Goal: Transaction & Acquisition: Subscribe to service/newsletter

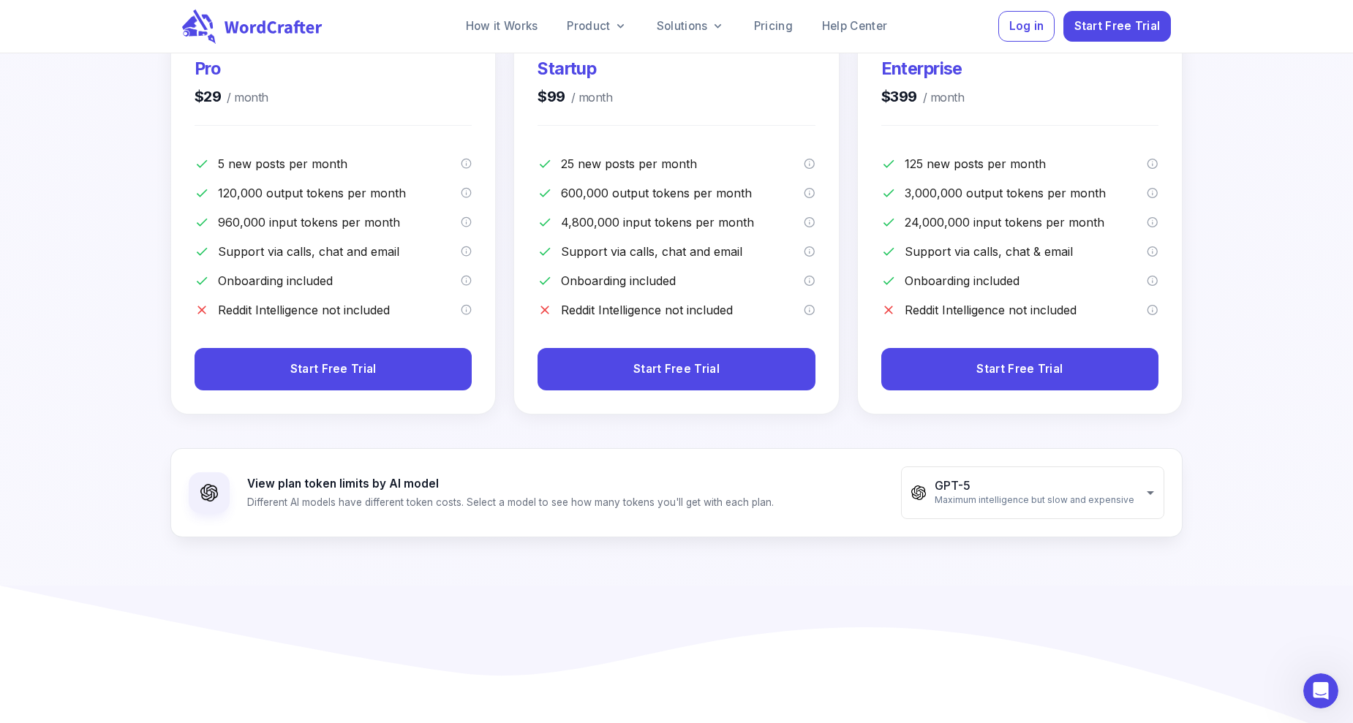
scroll to position [73, 0]
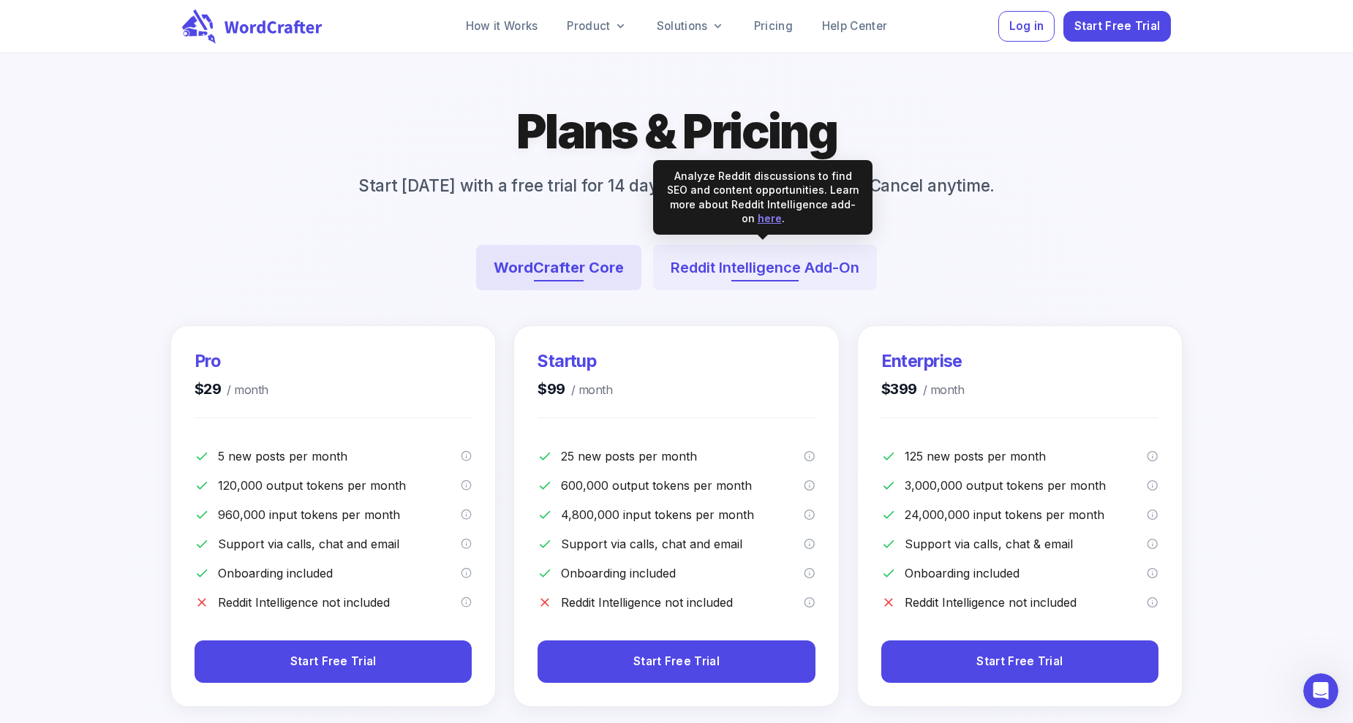
click at [716, 260] on button "Reddit Intelligence Add-On" at bounding box center [765, 267] width 224 height 45
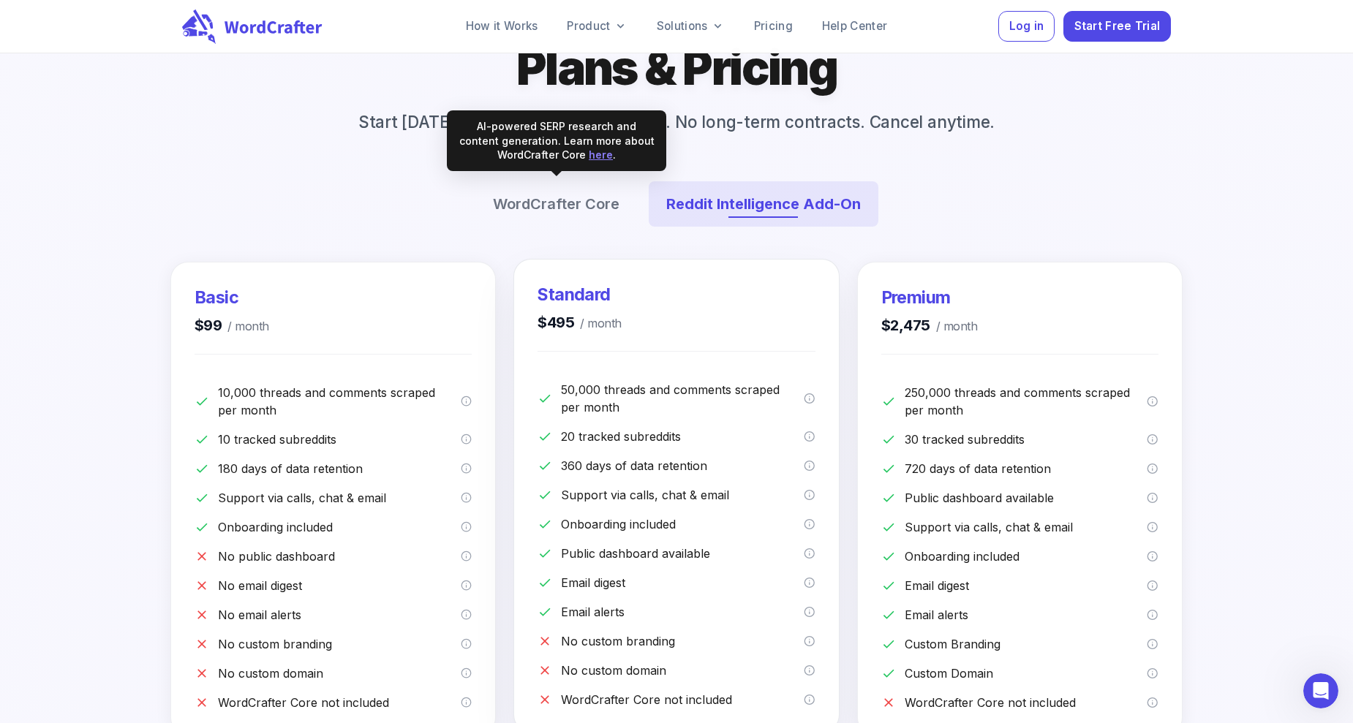
scroll to position [219, 0]
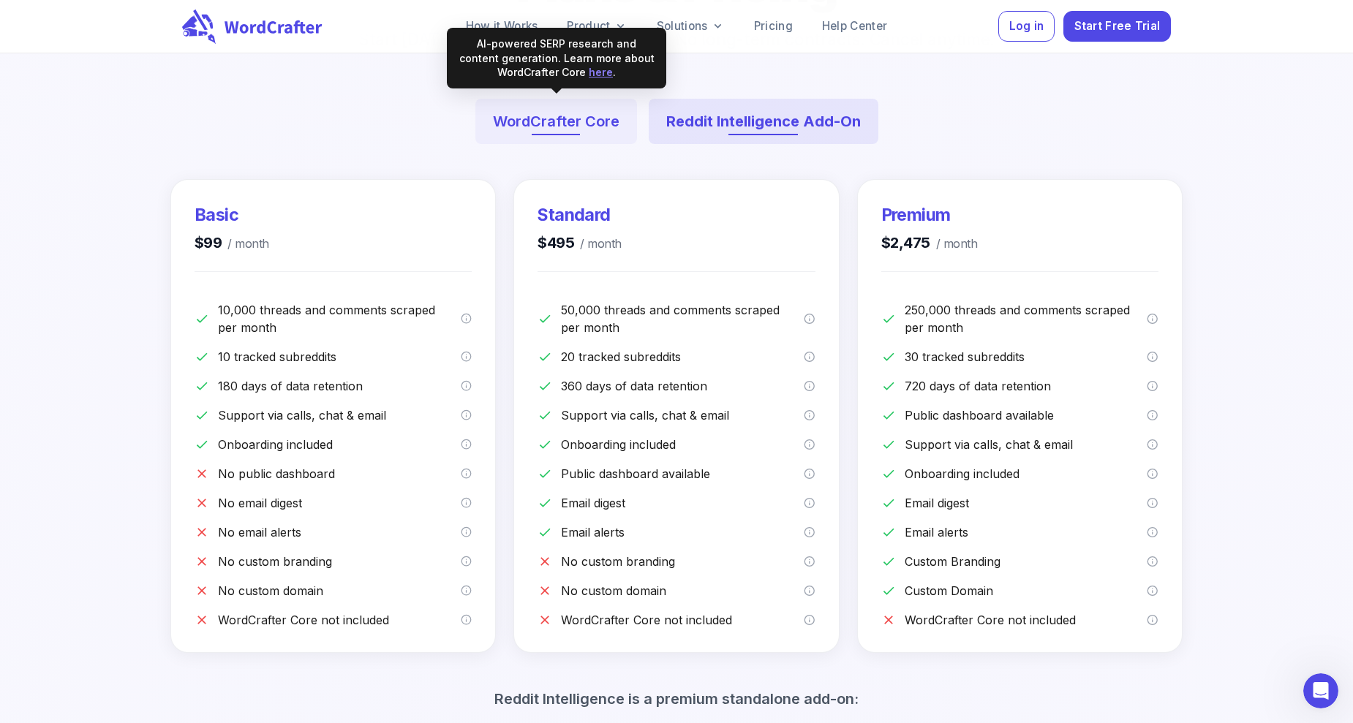
click at [575, 119] on button "WordCrafter Core" at bounding box center [556, 121] width 162 height 45
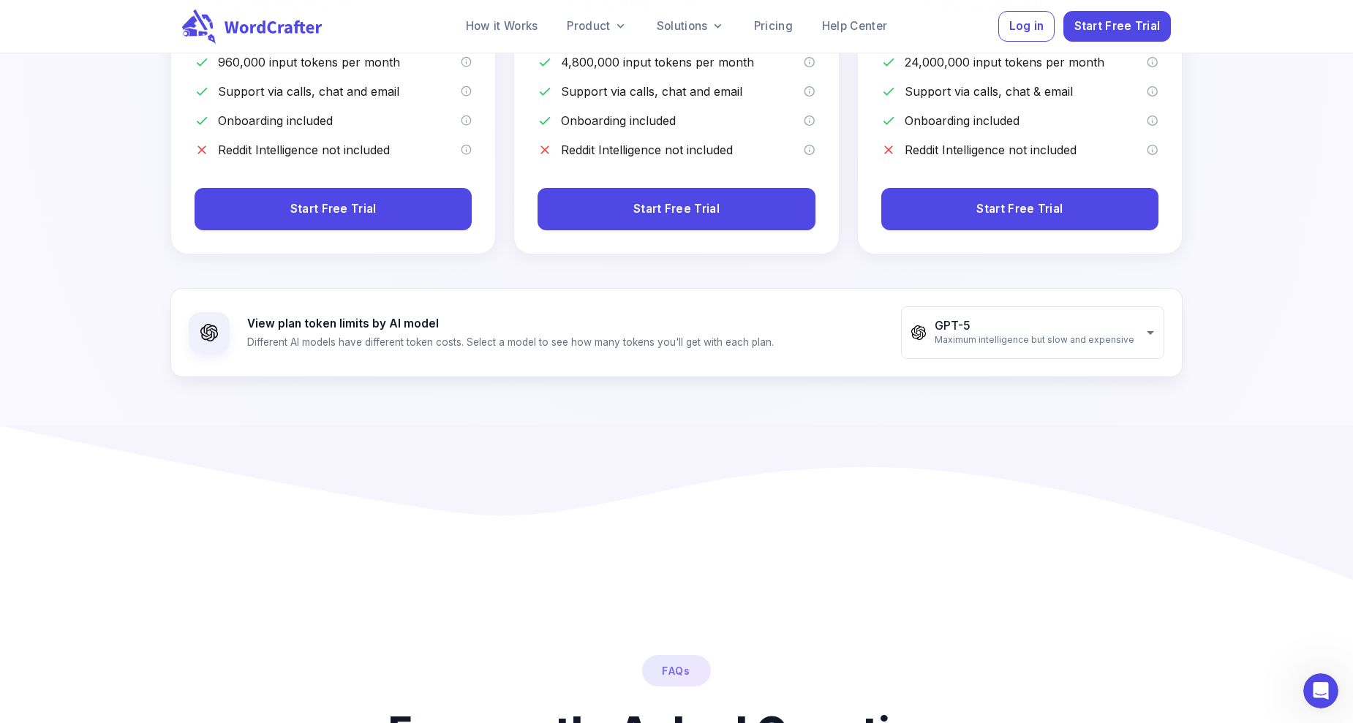
scroll to position [512, 0]
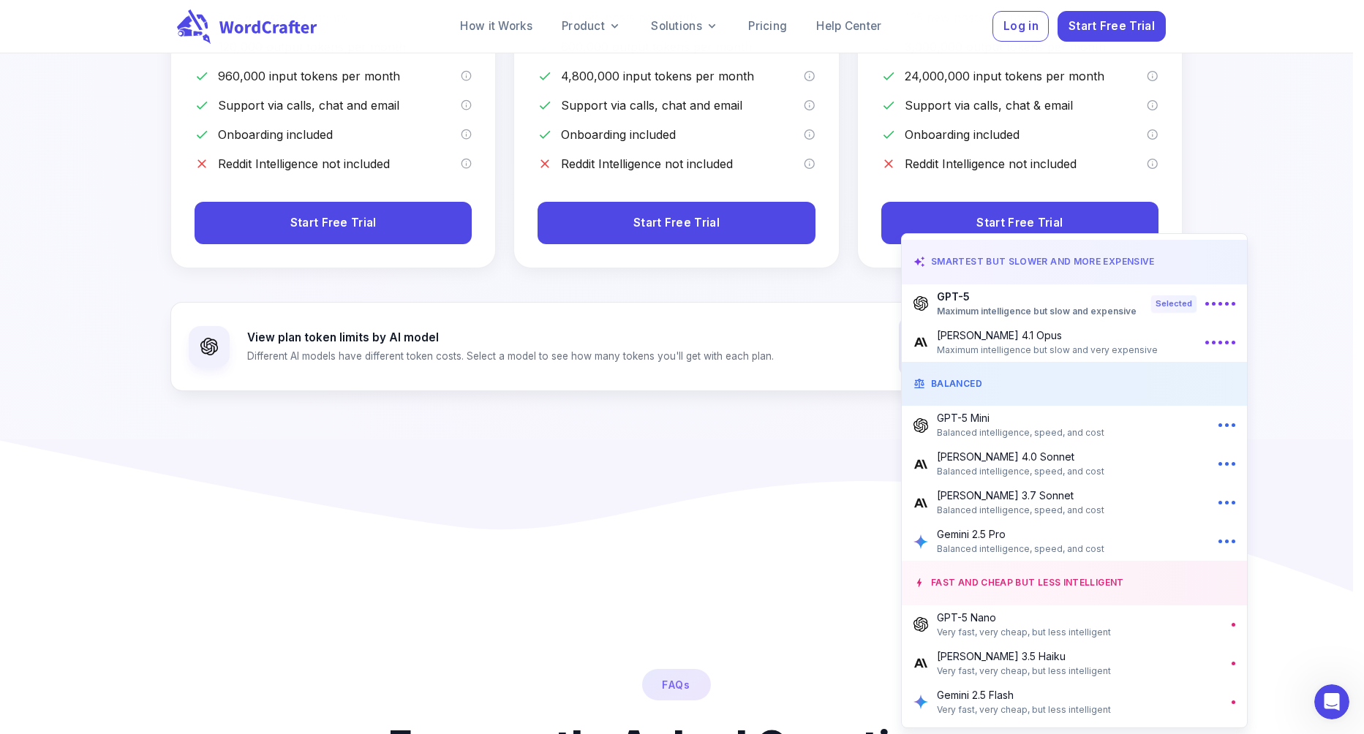
click at [793, 450] on div at bounding box center [682, 367] width 1364 height 734
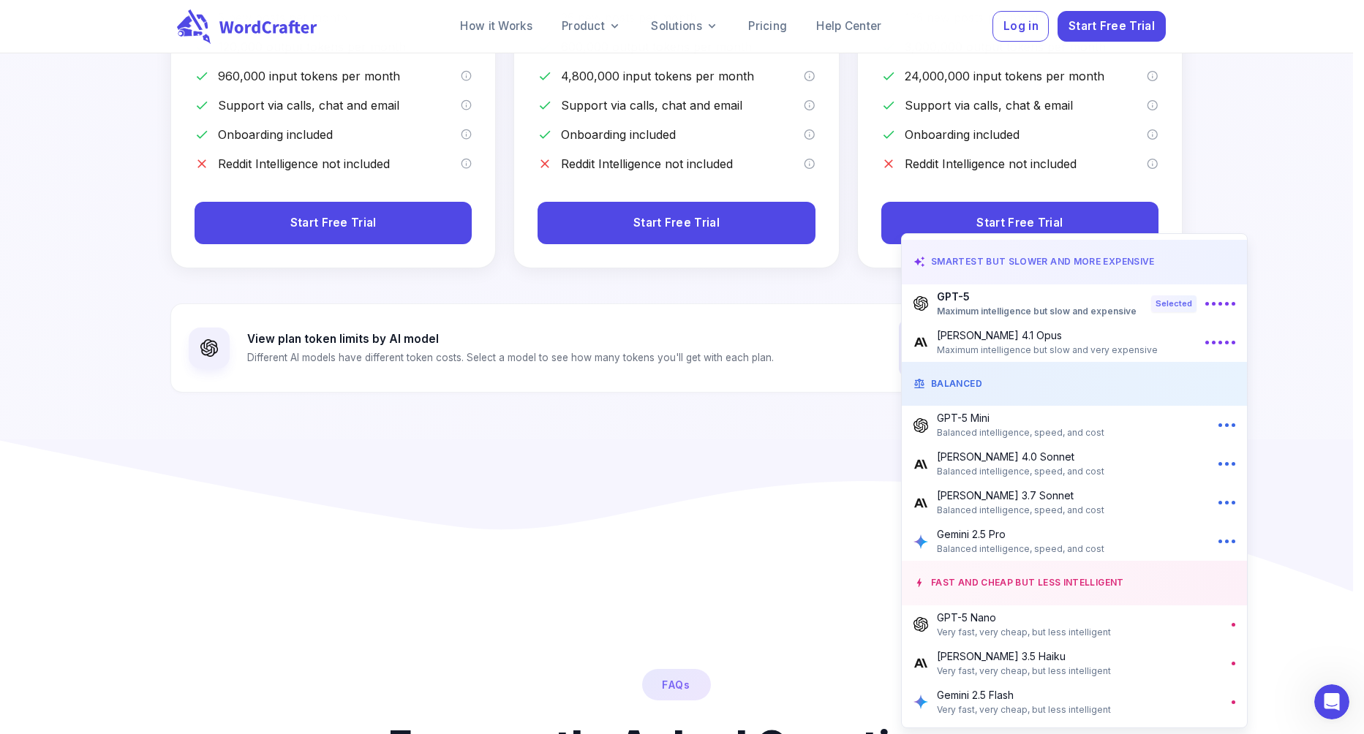
click at [787, 475] on div at bounding box center [682, 367] width 1364 height 734
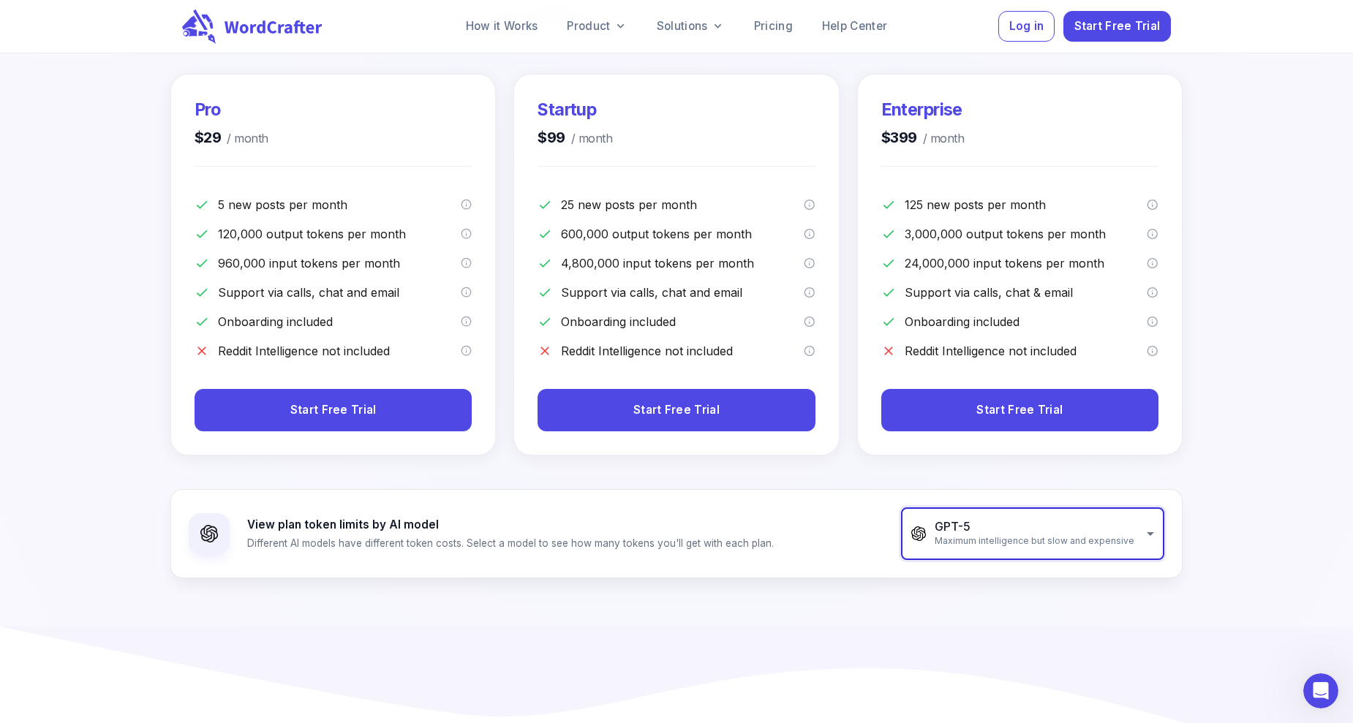
scroll to position [439, 0]
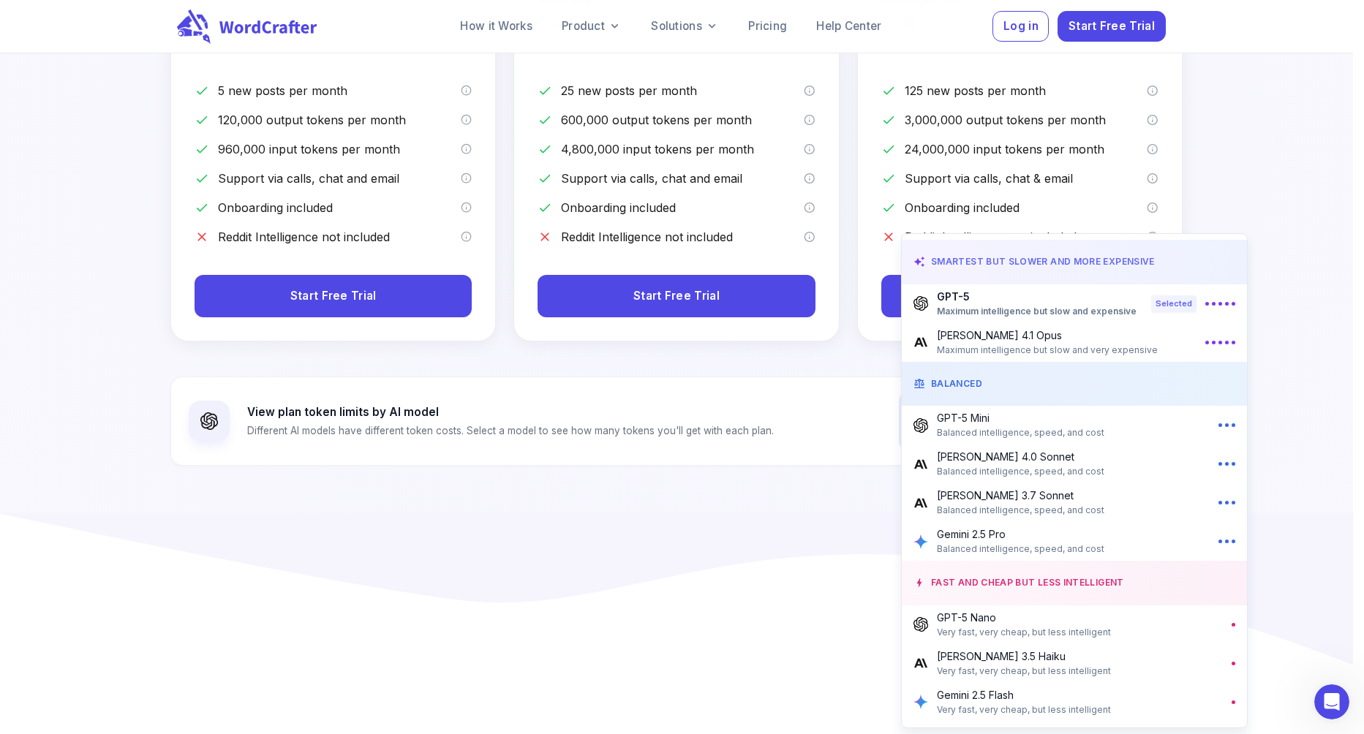
click at [1062, 542] on span "Balanced intelligence, speed, and cost" at bounding box center [1020, 549] width 167 height 15
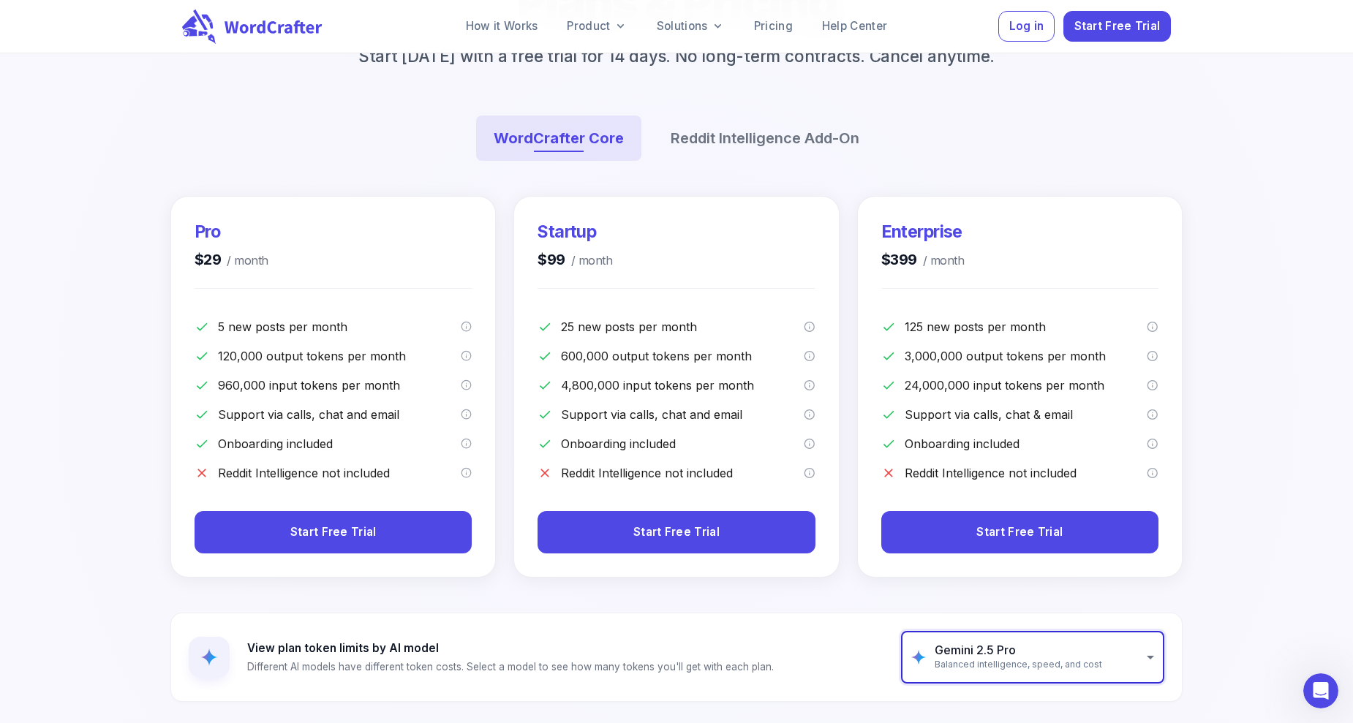
scroll to position [219, 0]
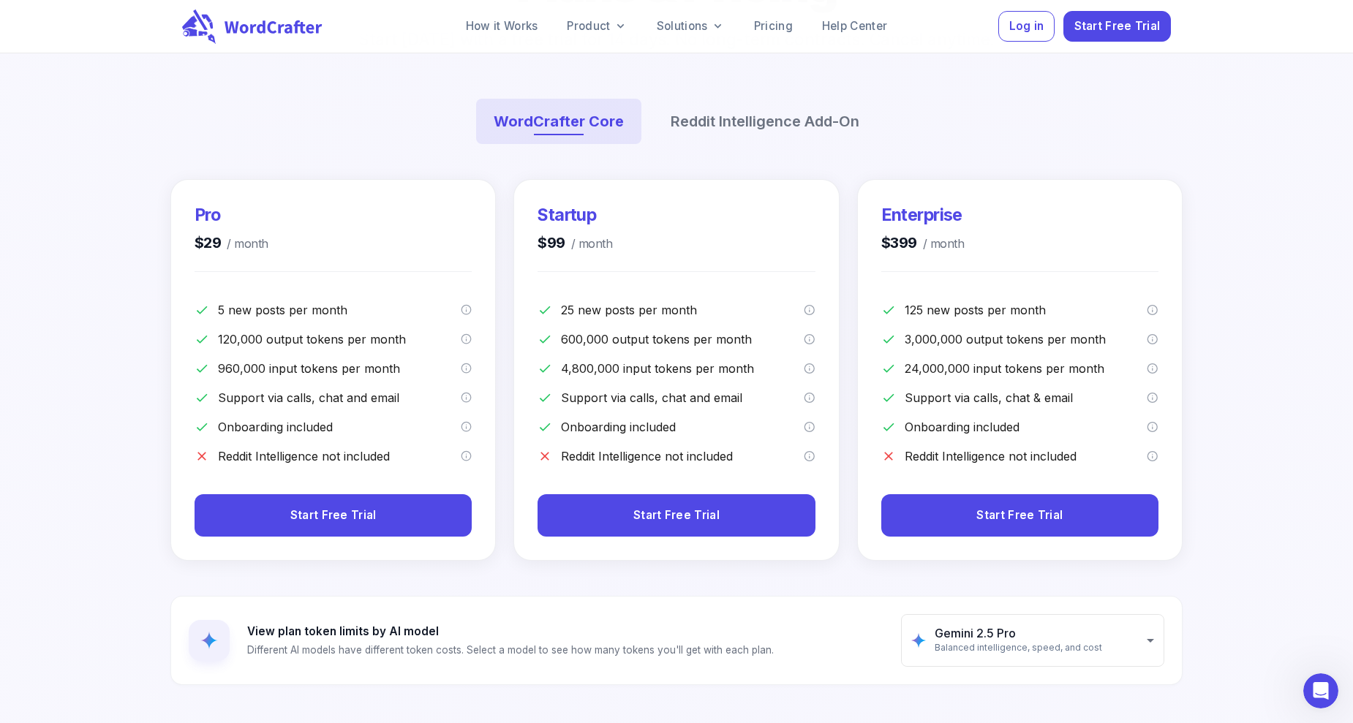
click at [825, 586] on div "**********" at bounding box center [677, 447] width 1024 height 570
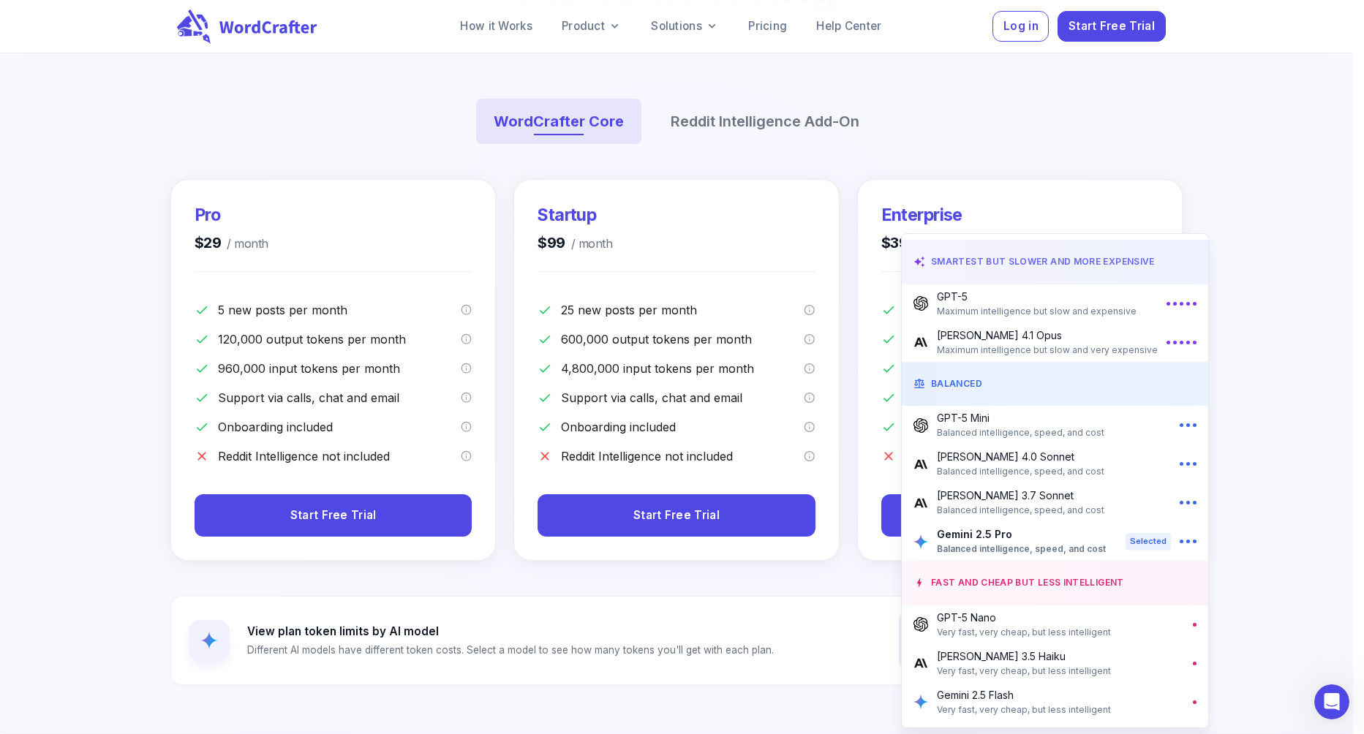
click at [1014, 307] on span "Maximum intelligence but slow and expensive" at bounding box center [1037, 311] width 200 height 15
click at [1020, 501] on p "[PERSON_NAME] 3.7 Sonnet" at bounding box center [1020, 495] width 167 height 15
click at [1018, 533] on p "Gemini 2.5 Pro" at bounding box center [1020, 533] width 167 height 15
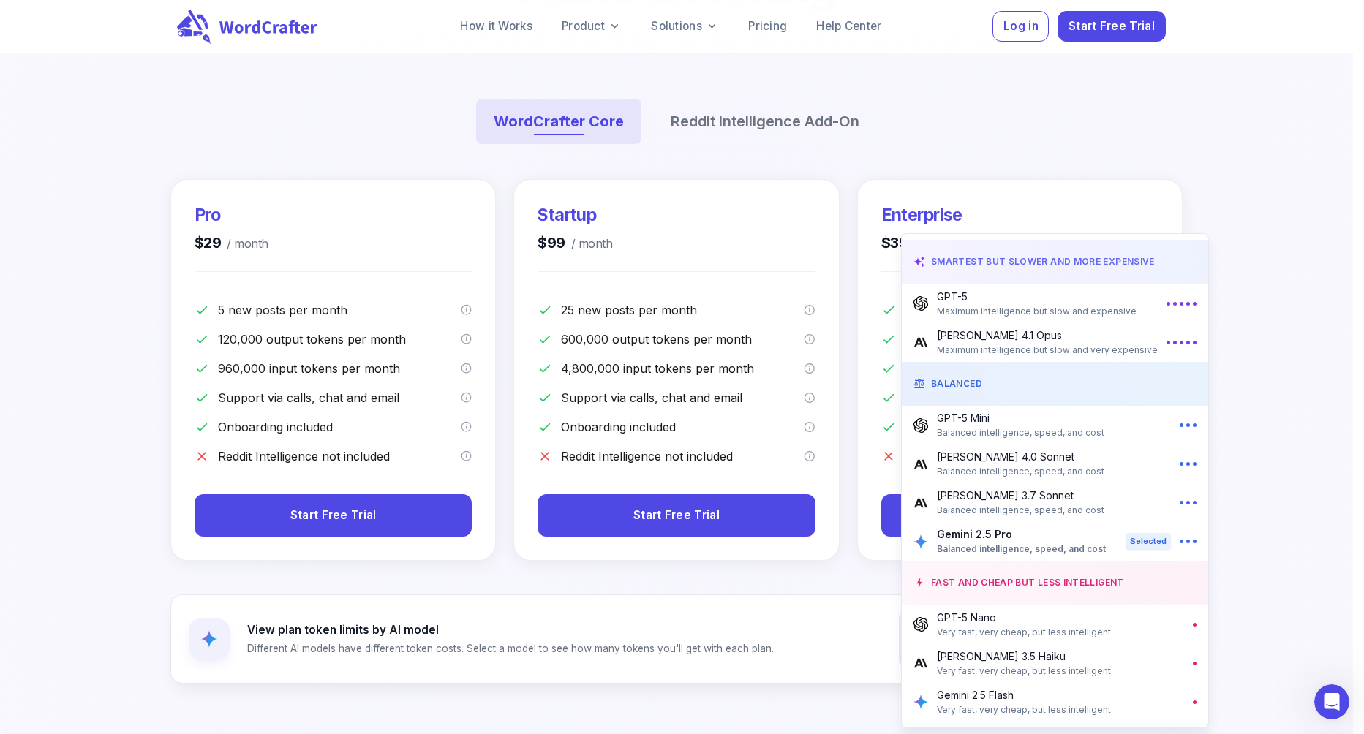
click at [1015, 502] on p "[PERSON_NAME] 3.7 Sonnet" at bounding box center [1020, 495] width 167 height 15
type input "**********"
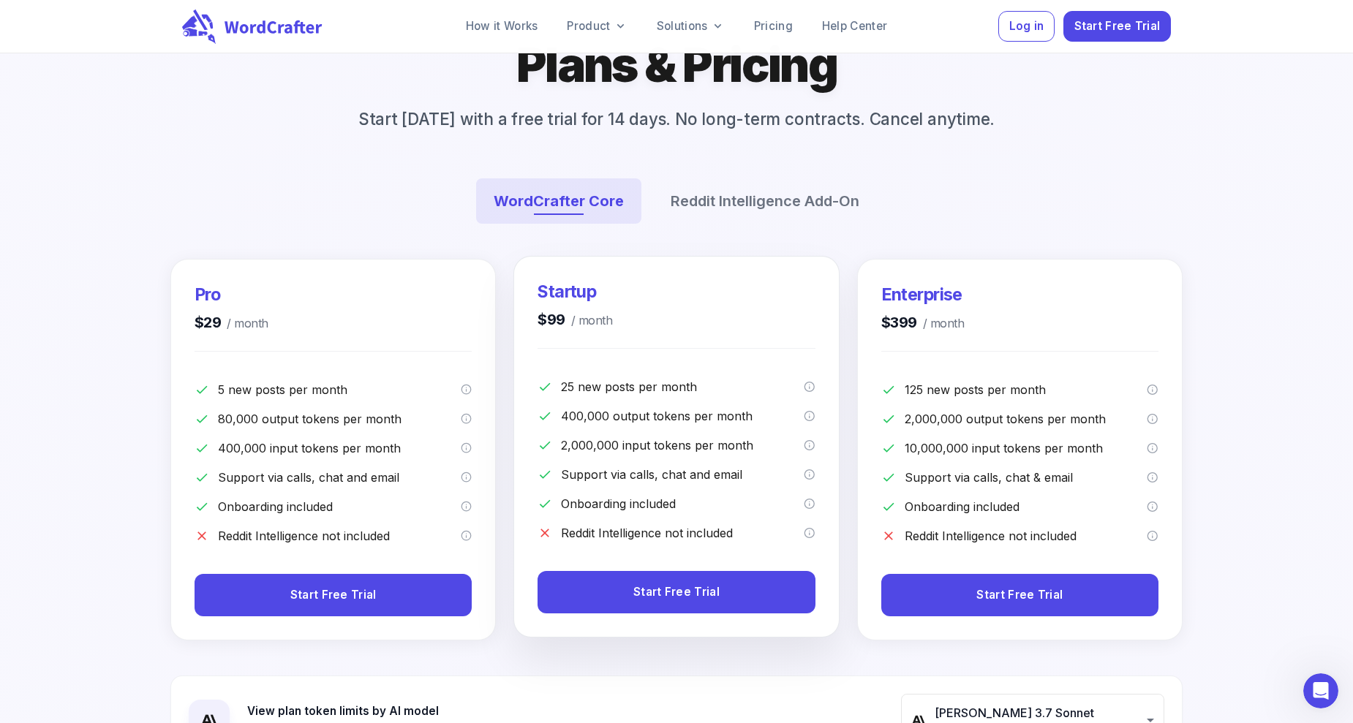
scroll to position [0, 0]
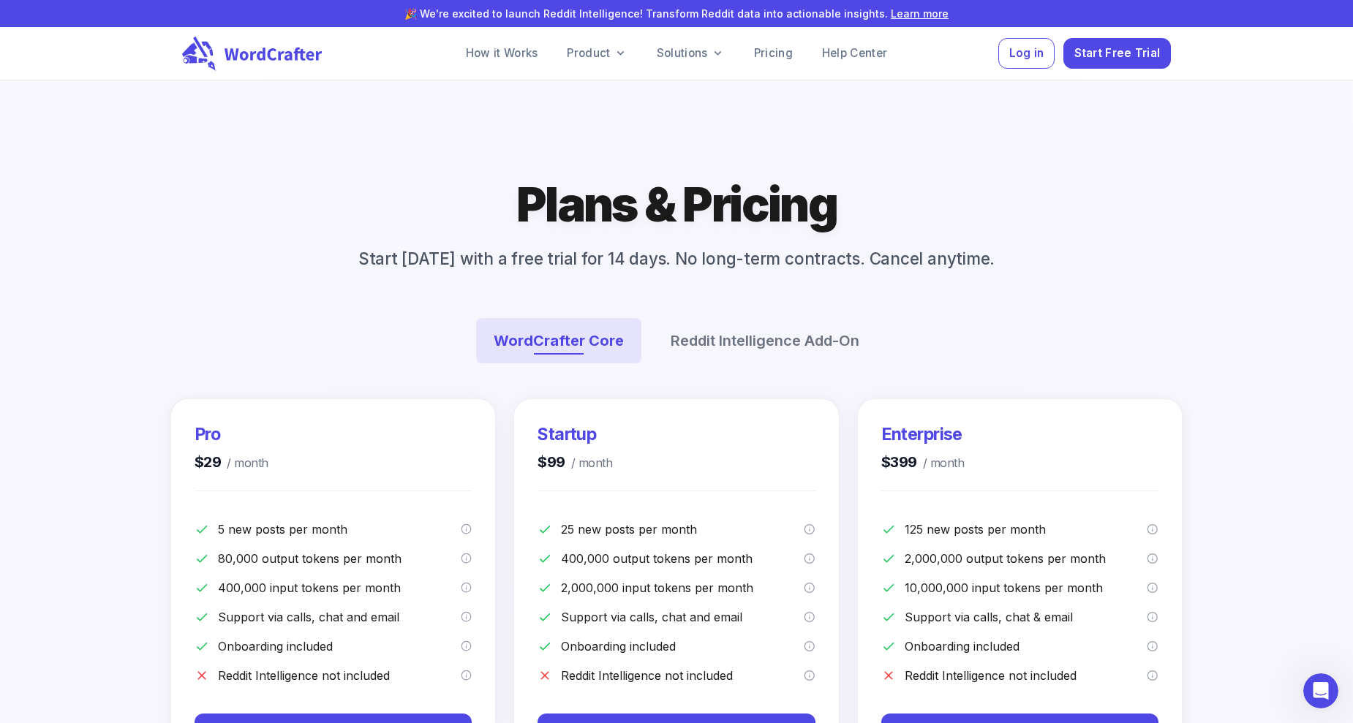
drag, startPoint x: 143, startPoint y: 344, endPoint x: 133, endPoint y: 339, distance: 11.1
click at [143, 344] on div at bounding box center [676, 595] width 2705 height 2060
